Goal: Task Accomplishment & Management: Use online tool/utility

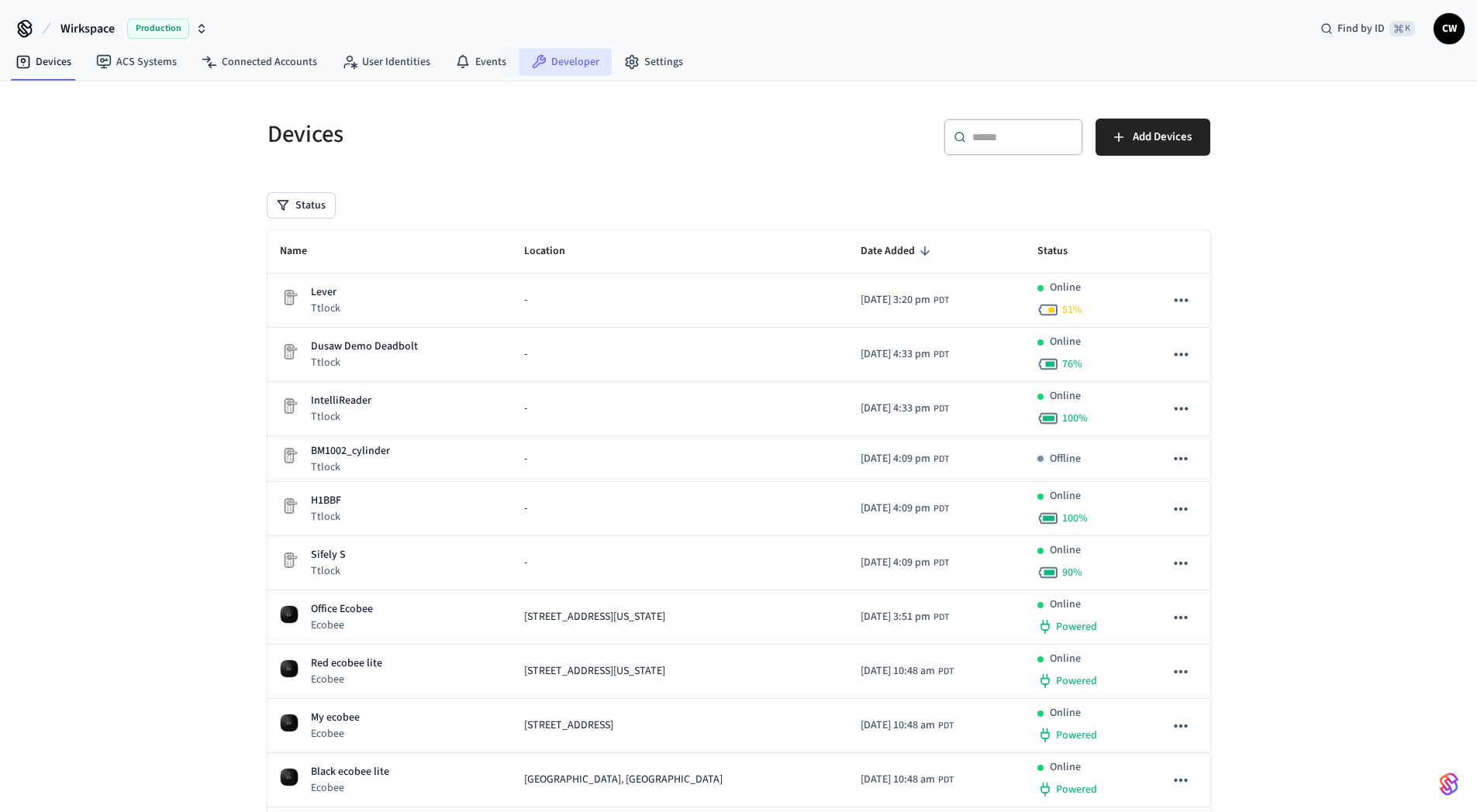
click at [552, 64] on link "Developer" at bounding box center [565, 62] width 93 height 28
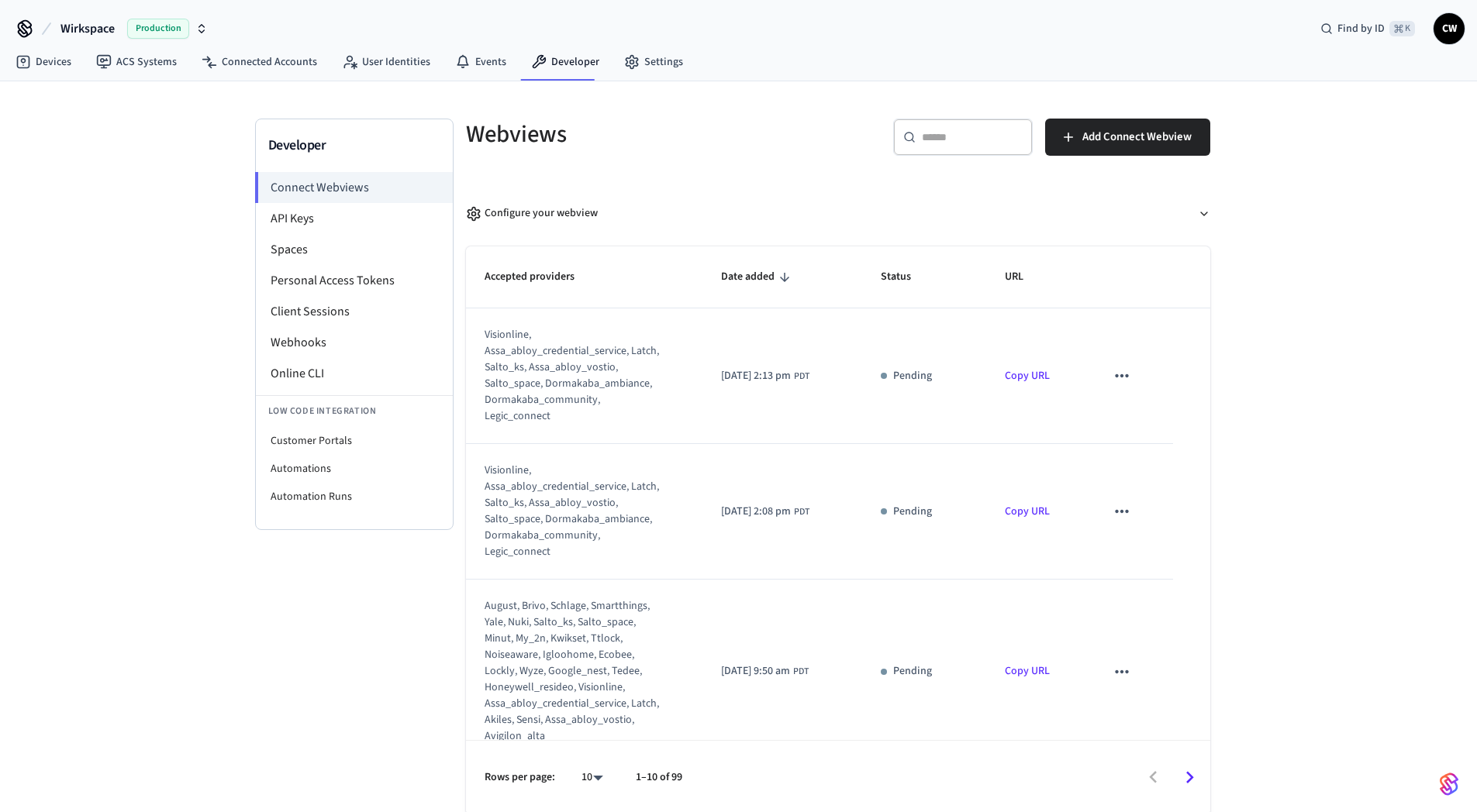
click at [138, 368] on div "Developer Connect Webviews API Keys Spaces Personal Access Tokens Client Sessio…" at bounding box center [738, 449] width 1477 height 734
click at [127, 58] on link "ACS Systems" at bounding box center [137, 62] width 106 height 28
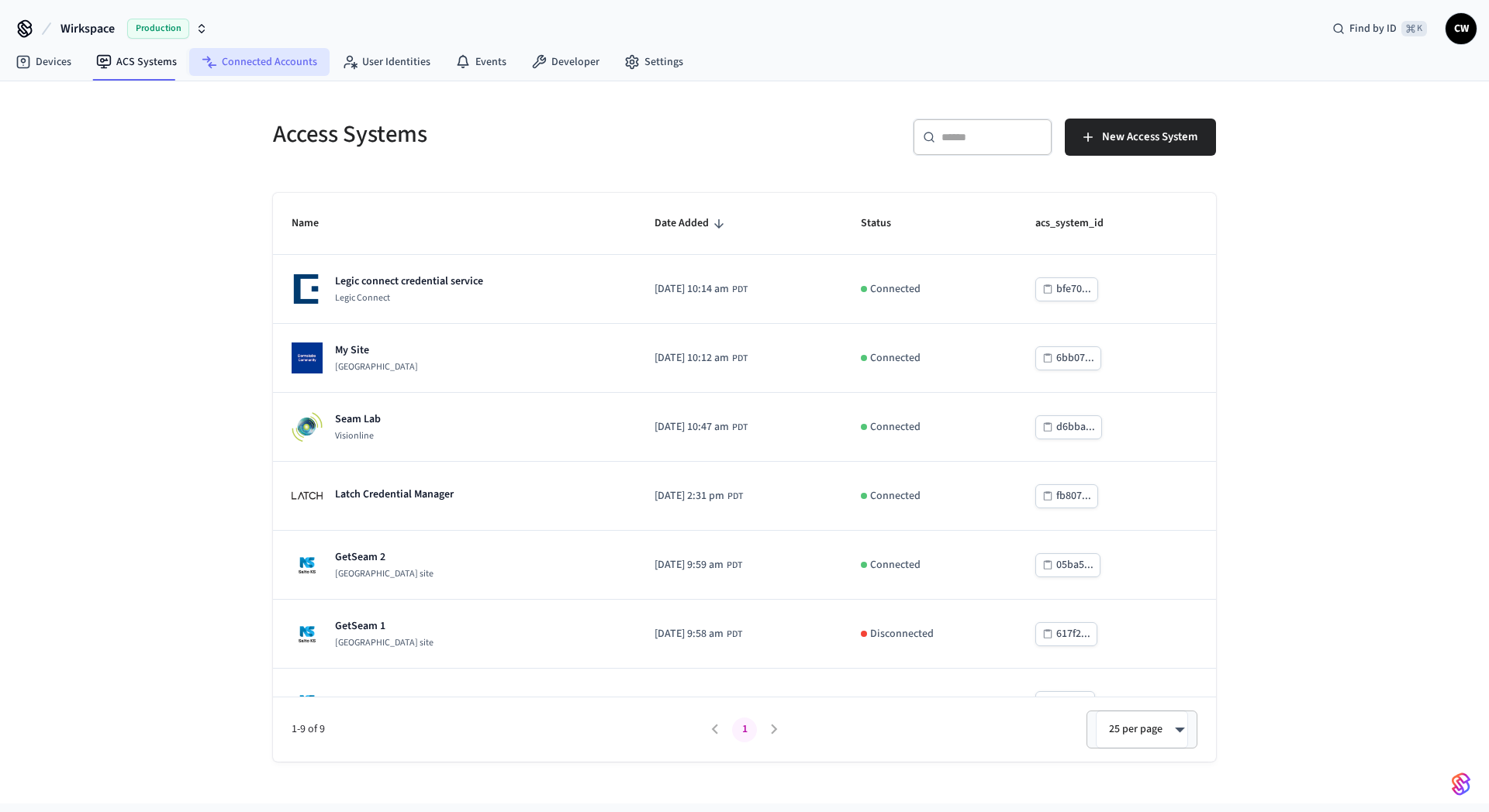
click at [239, 69] on link "Connected Accounts" at bounding box center [259, 62] width 141 height 28
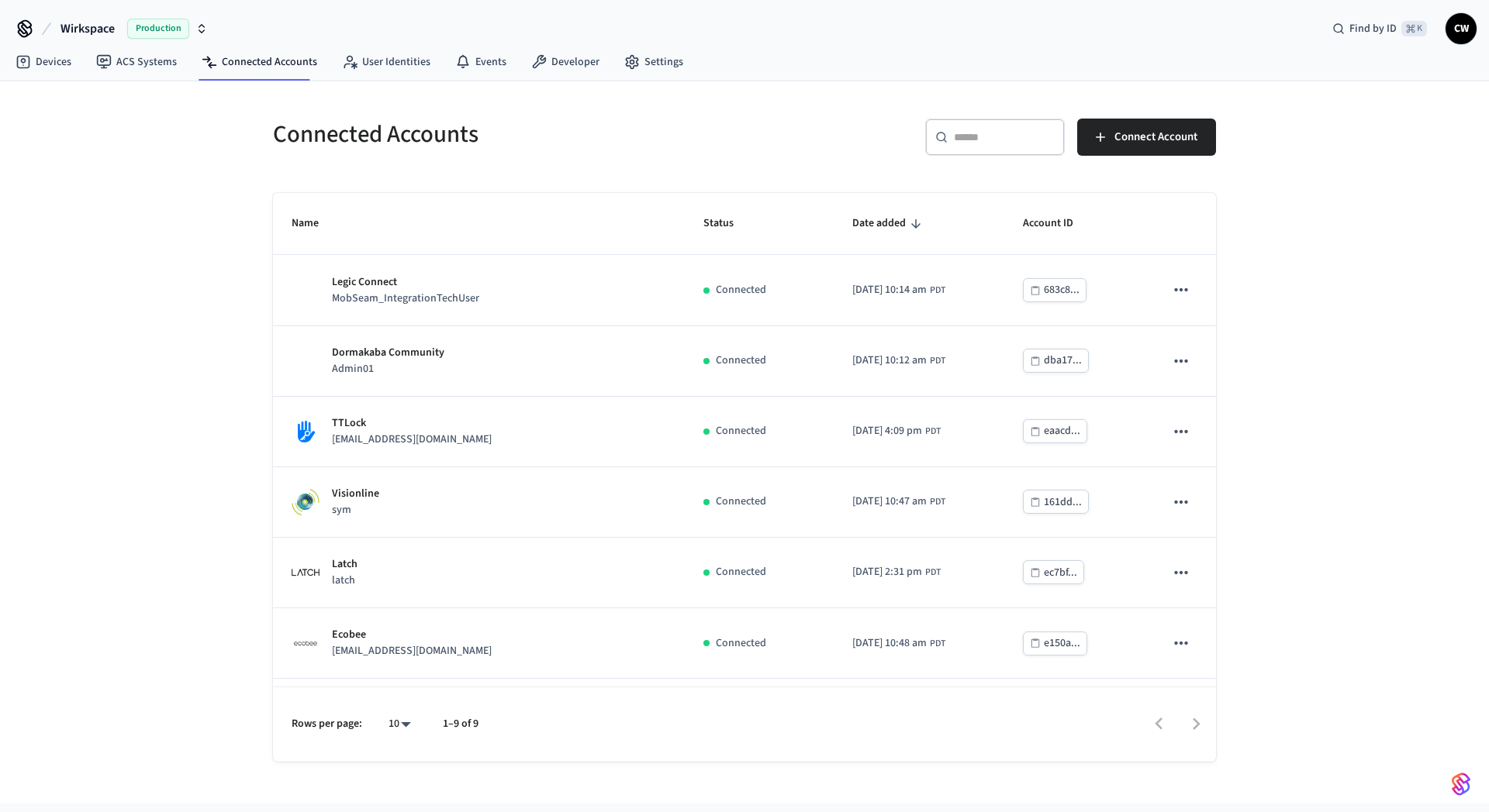
click at [182, 204] on div "Connected Accounts ​ ​ Connect Account Name Status Date added Account ID Legic …" at bounding box center [744, 443] width 1489 height 722
click at [342, 65] on icon at bounding box center [350, 62] width 16 height 16
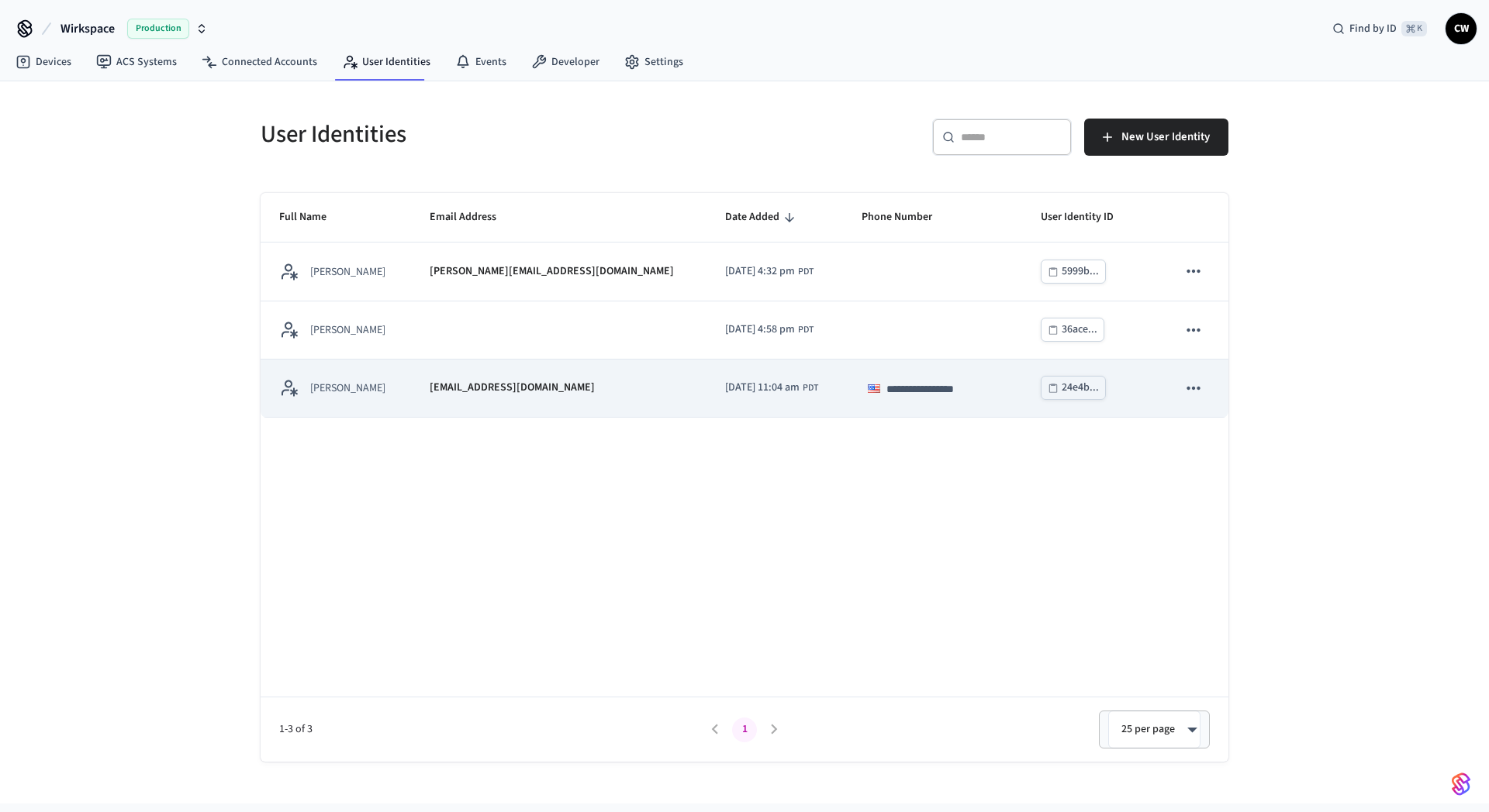
click at [392, 381] on div "[PERSON_NAME]" at bounding box center [335, 387] width 113 height 19
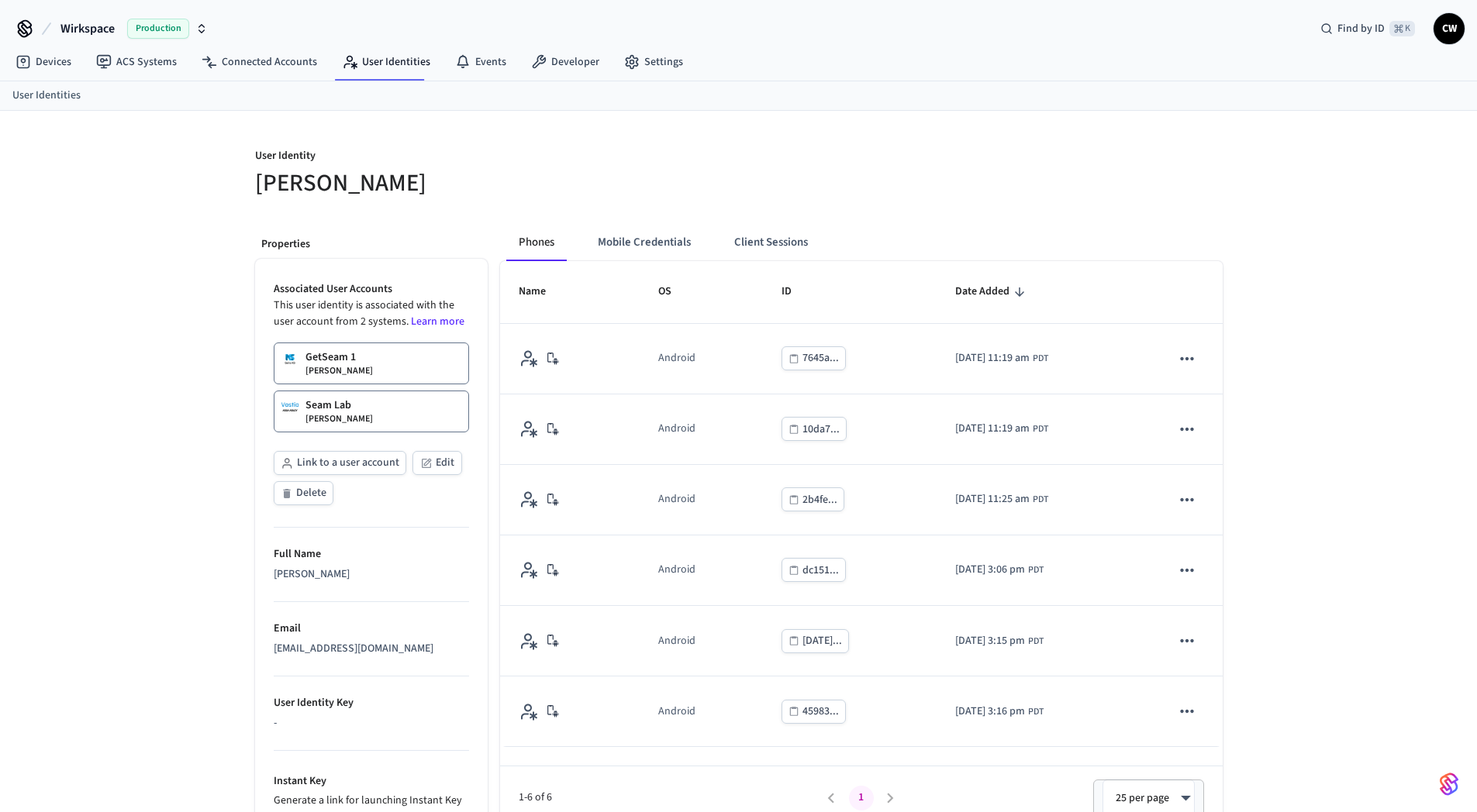
click at [148, 376] on div "User Identity [PERSON_NAME] Properties Associated User Accounts This user ident…" at bounding box center [738, 538] width 1477 height 855
click at [640, 231] on button "Mobile Credentials" at bounding box center [645, 242] width 118 height 37
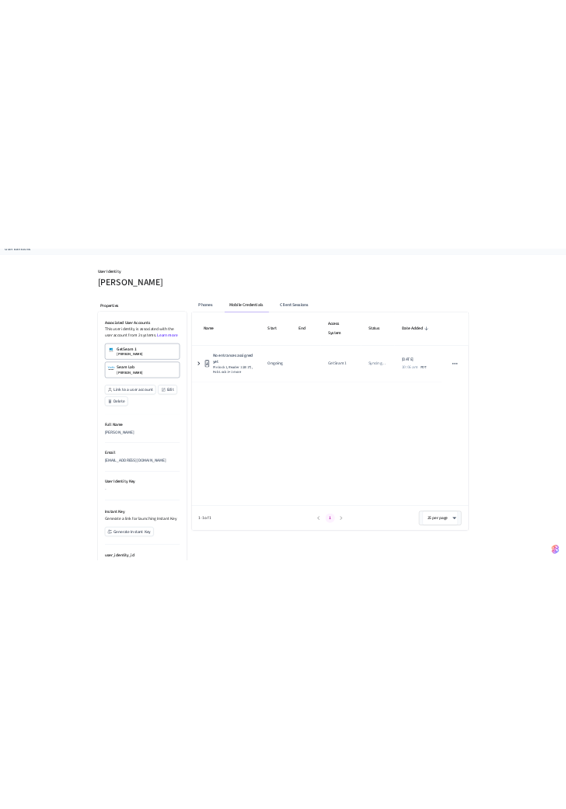
scroll to position [189, 0]
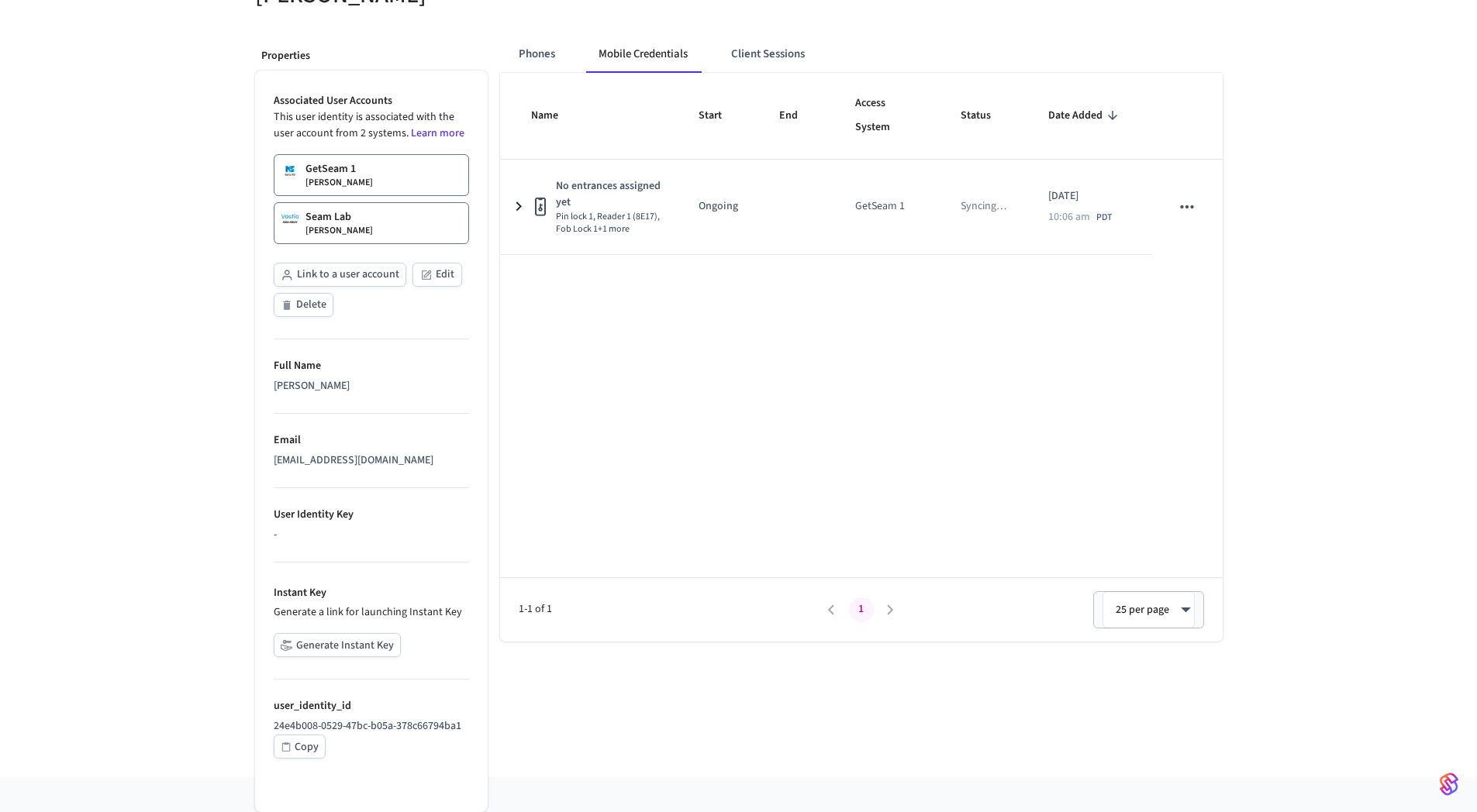
click at [348, 643] on button "Generate Instant Key" at bounding box center [336, 645] width 127 height 24
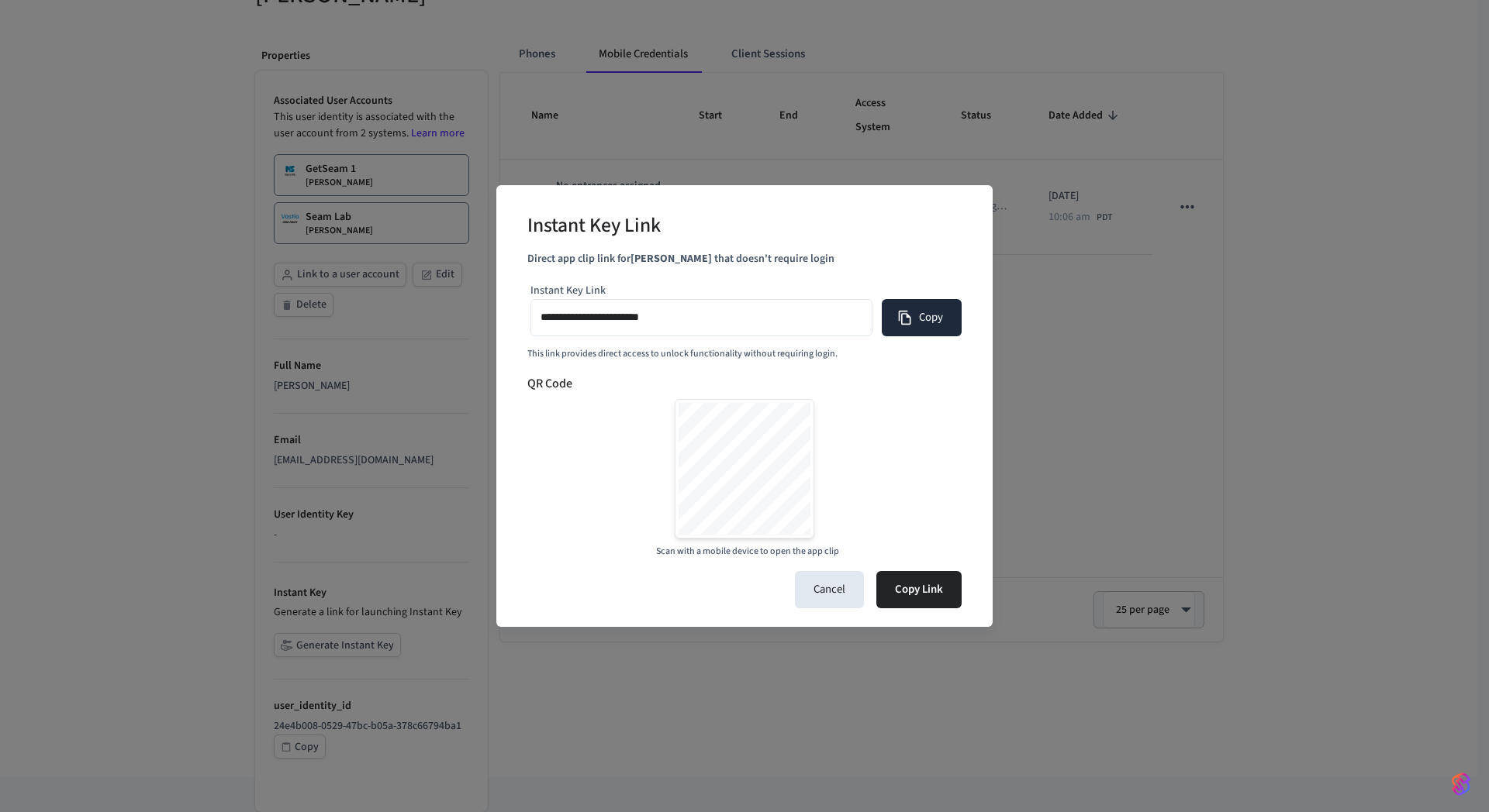
click at [912, 313] on button "Copy" at bounding box center [922, 317] width 80 height 37
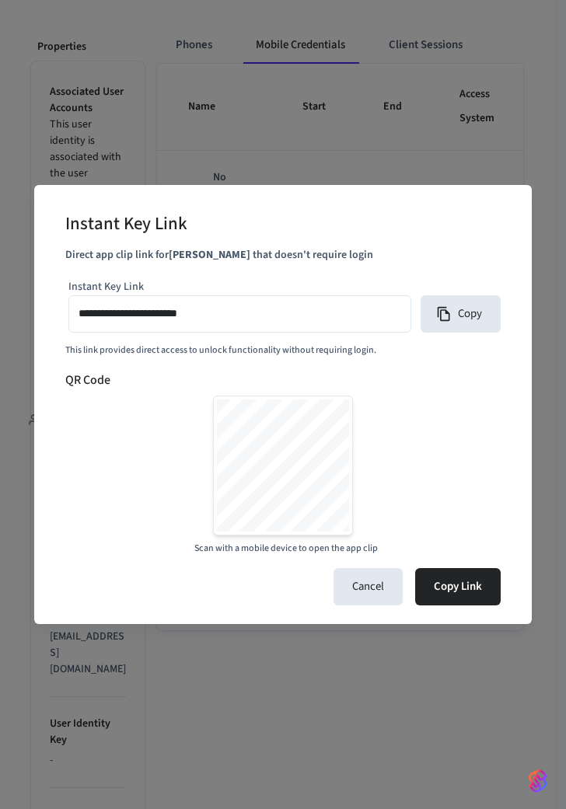
type input "**********"
click at [464, 318] on button "Copy" at bounding box center [460, 313] width 80 height 37
click at [459, 316] on button "Copy" at bounding box center [460, 313] width 80 height 37
type input "**********"
drag, startPoint x: 134, startPoint y: 85, endPoint x: 144, endPoint y: 85, distance: 9.3
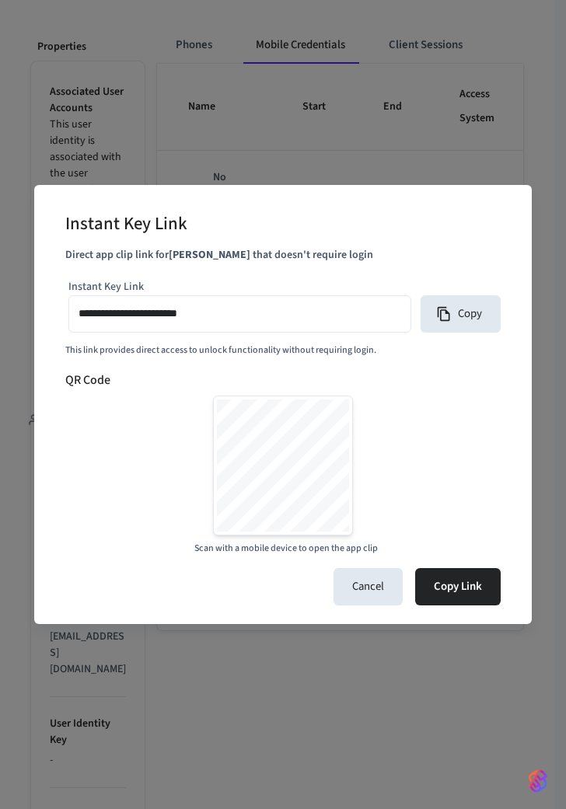
click at [136, 85] on div "**********" at bounding box center [283, 404] width 566 height 809
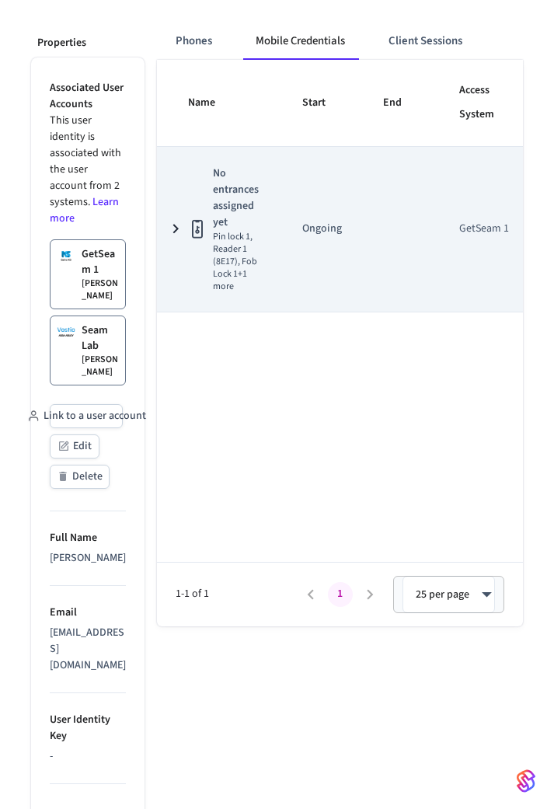
scroll to position [0, 0]
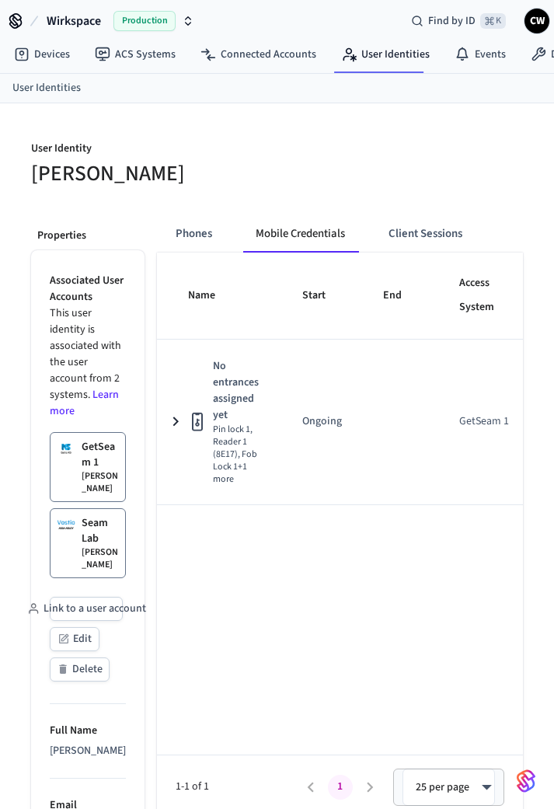
click at [256, 231] on button "Mobile Credentials" at bounding box center [300, 233] width 114 height 37
click at [317, 228] on button "Mobile Credentials" at bounding box center [300, 233] width 114 height 37
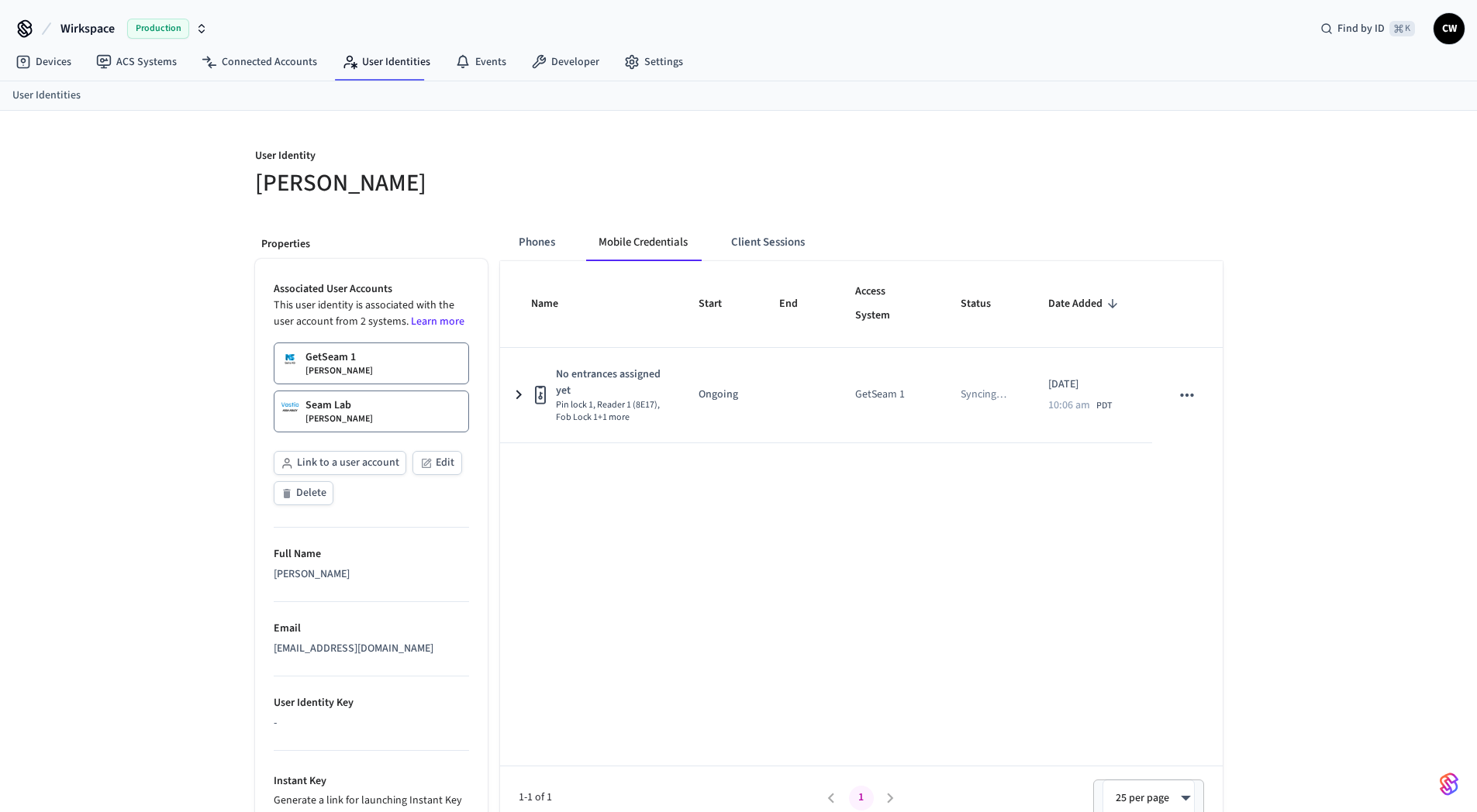
click at [172, 231] on div "User Identity [PERSON_NAME] Properties Associated User Accounts This user ident…" at bounding box center [738, 538] width 1477 height 855
click at [270, 187] on h5 "[PERSON_NAME]" at bounding box center [493, 184] width 475 height 32
click at [270, 183] on h5 "[PERSON_NAME]" at bounding box center [493, 184] width 475 height 32
click at [277, 184] on h5 "[PERSON_NAME]" at bounding box center [493, 184] width 475 height 32
click at [276, 184] on h5 "[PERSON_NAME]" at bounding box center [493, 184] width 475 height 32
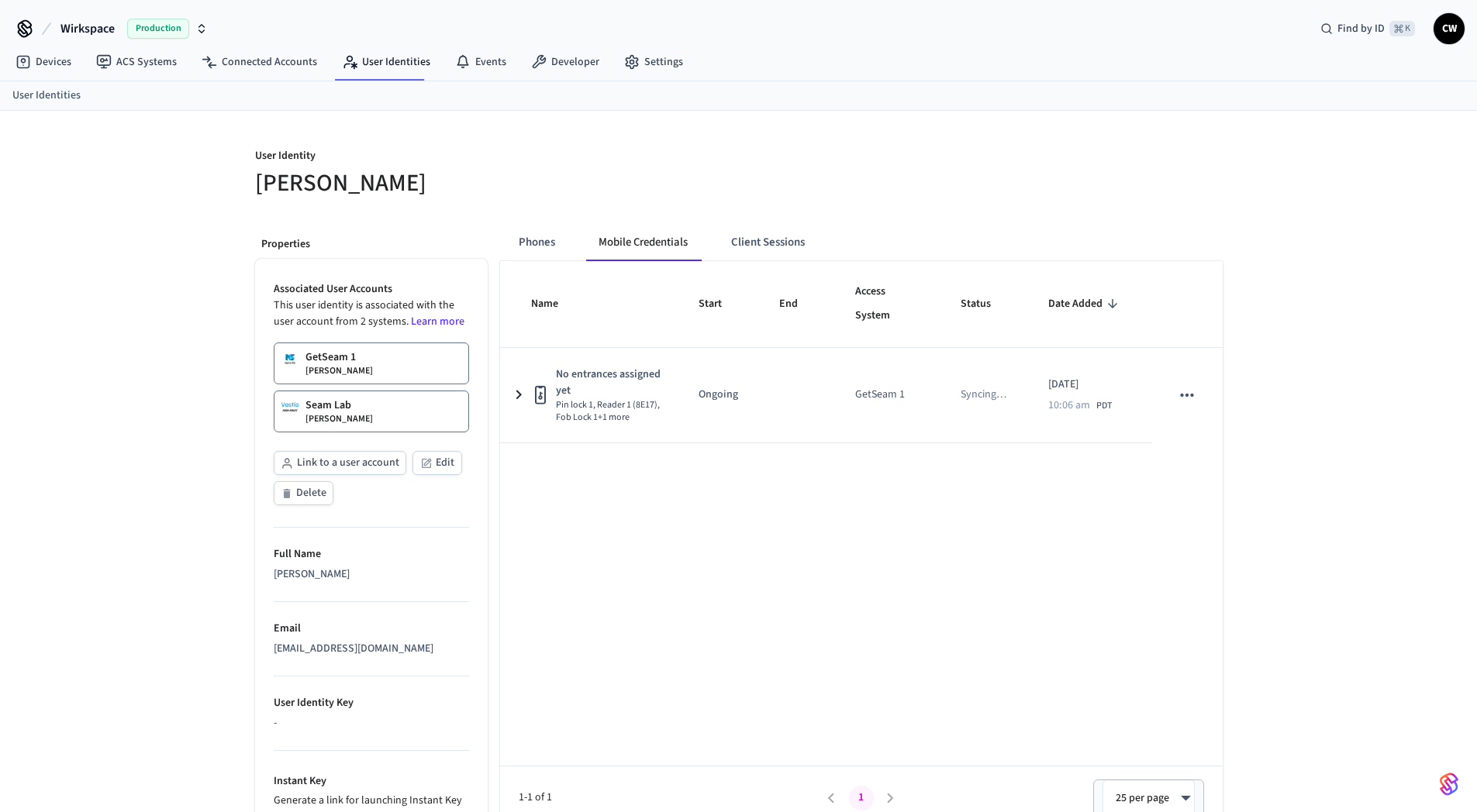
click at [342, 194] on h5 "[PERSON_NAME]" at bounding box center [493, 184] width 475 height 32
click at [503, 182] on h5 "[PERSON_NAME]" at bounding box center [493, 184] width 475 height 32
click at [974, 176] on div at bounding box center [986, 173] width 475 height 50
click at [983, 201] on div "User Identity [PERSON_NAME] Properties Associated User Accounts This user ident…" at bounding box center [738, 538] width 993 height 855
